Goal: Check status

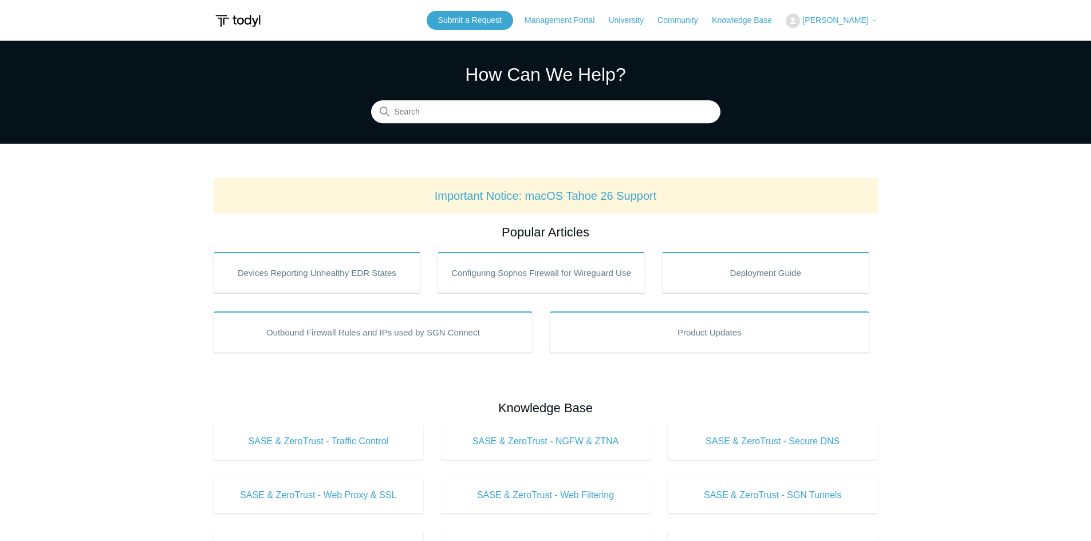
click at [834, 14] on button "[PERSON_NAME]" at bounding box center [832, 21] width 92 height 14
click at [815, 38] on link "My Support Requests" at bounding box center [842, 45] width 112 height 20
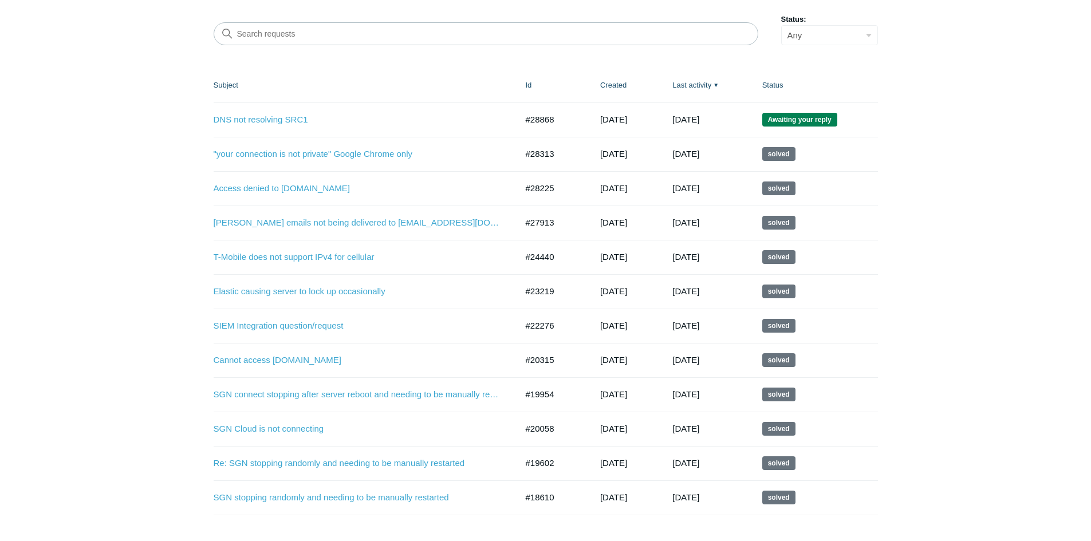
scroll to position [207, 0]
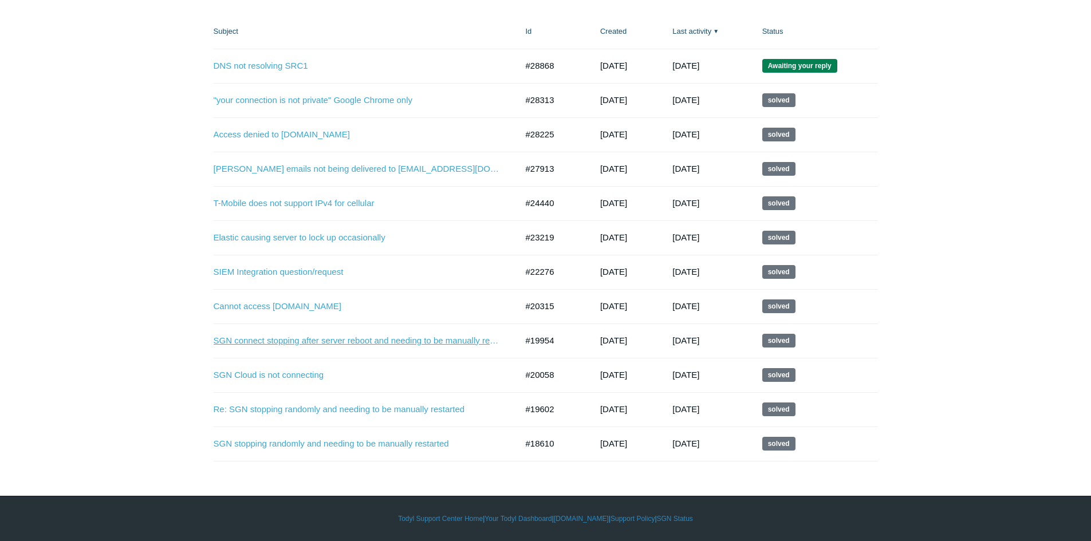
click at [321, 340] on link "SGN connect stopping after server reboot and needing to be manually restarted" at bounding box center [357, 340] width 286 height 13
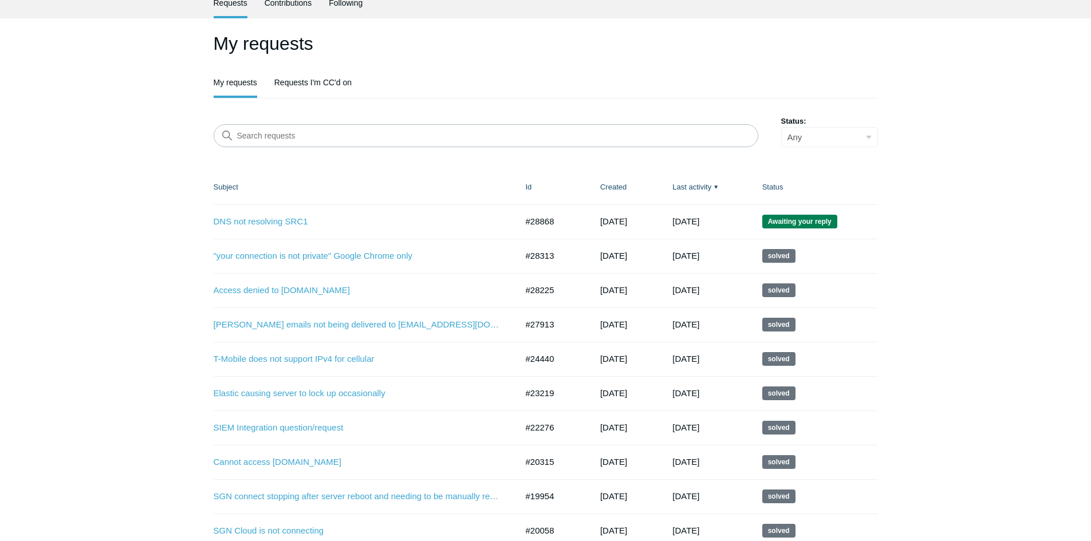
scroll to position [35, 0]
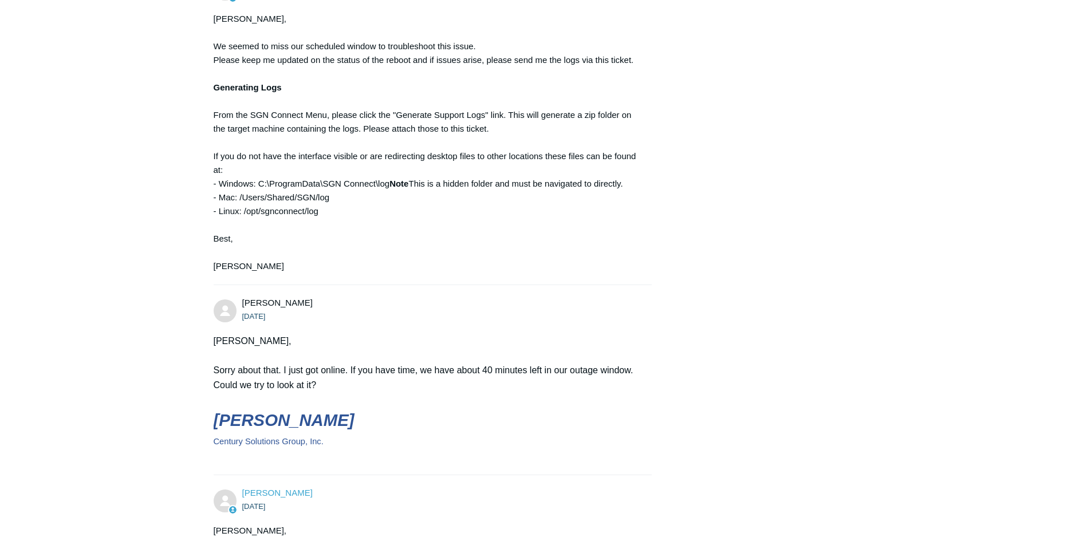
scroll to position [1546, 0]
